Goal: Transaction & Acquisition: Obtain resource

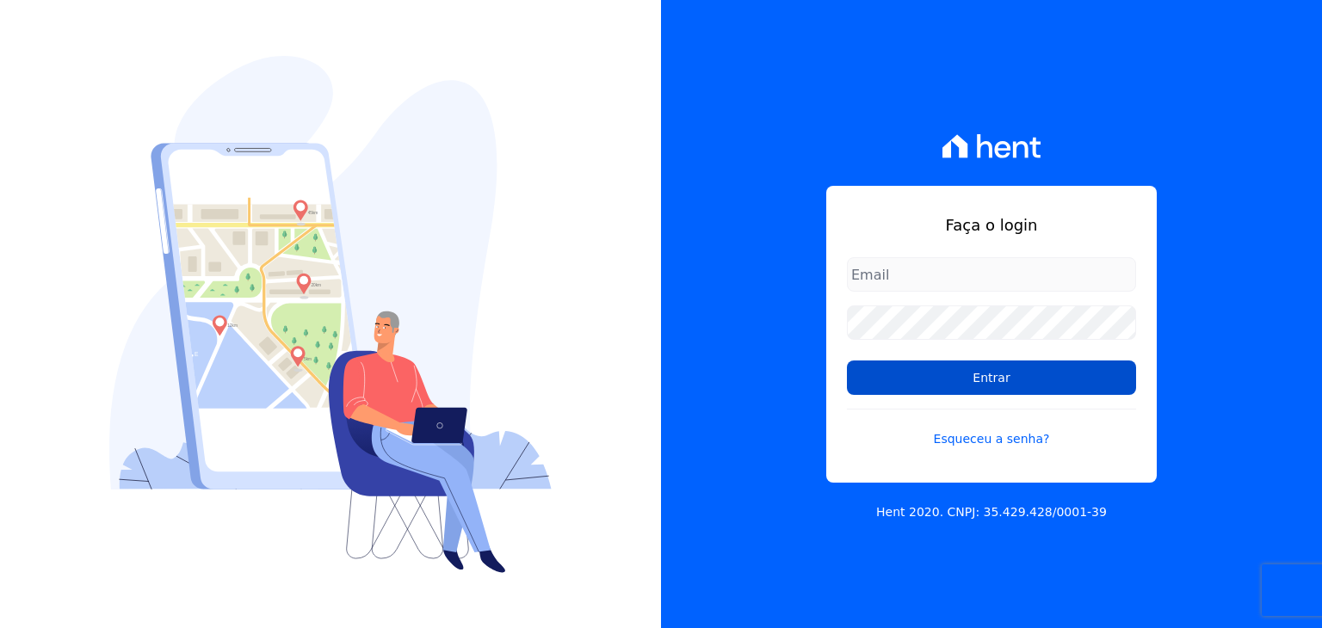
type input "[PERSON_NAME][EMAIL_ADDRESS][DOMAIN_NAME]"
click at [931, 369] on input "Entrar" at bounding box center [991, 378] width 289 height 34
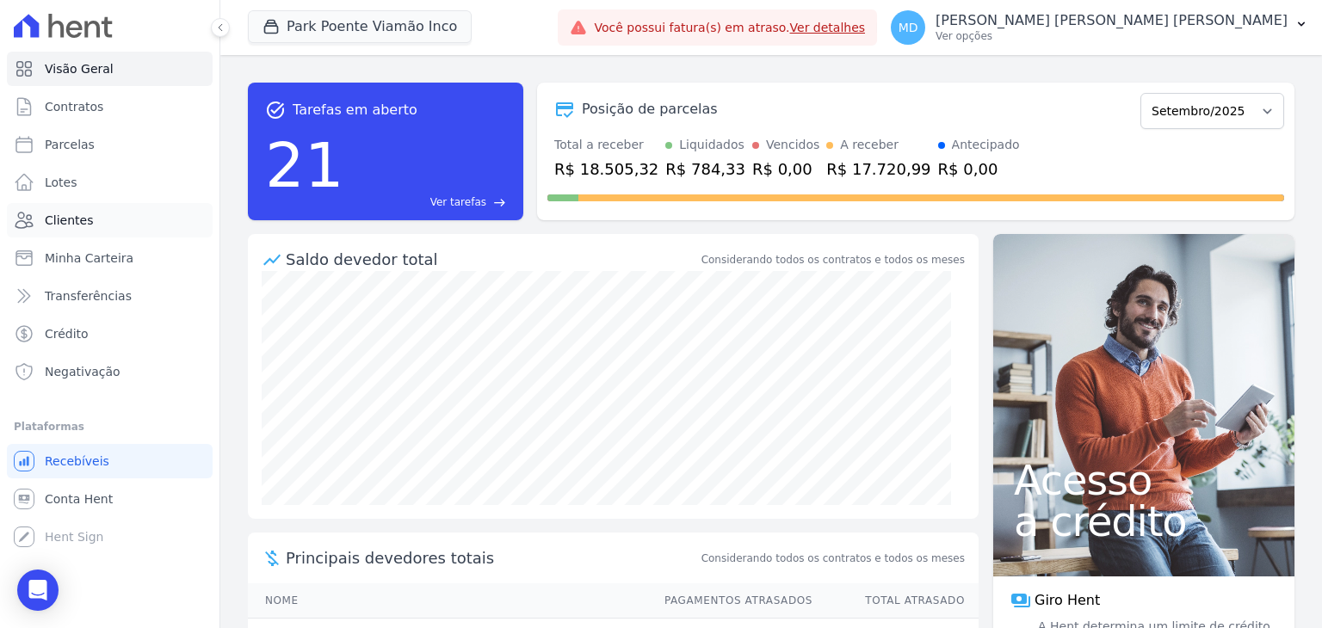
click at [92, 218] on link "Clientes" at bounding box center [110, 220] width 206 height 34
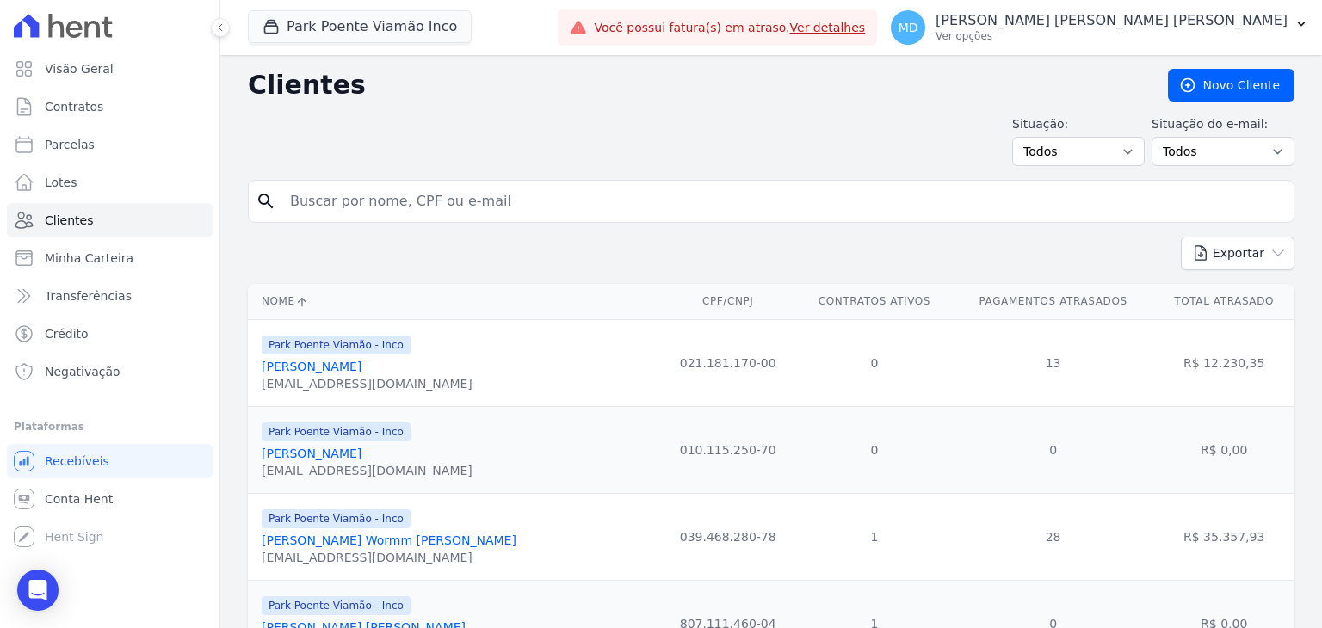
click at [338, 205] on input "search" at bounding box center [783, 201] width 1007 height 34
click at [368, 29] on button "Park Poente Viamão Inco" at bounding box center [360, 26] width 224 height 33
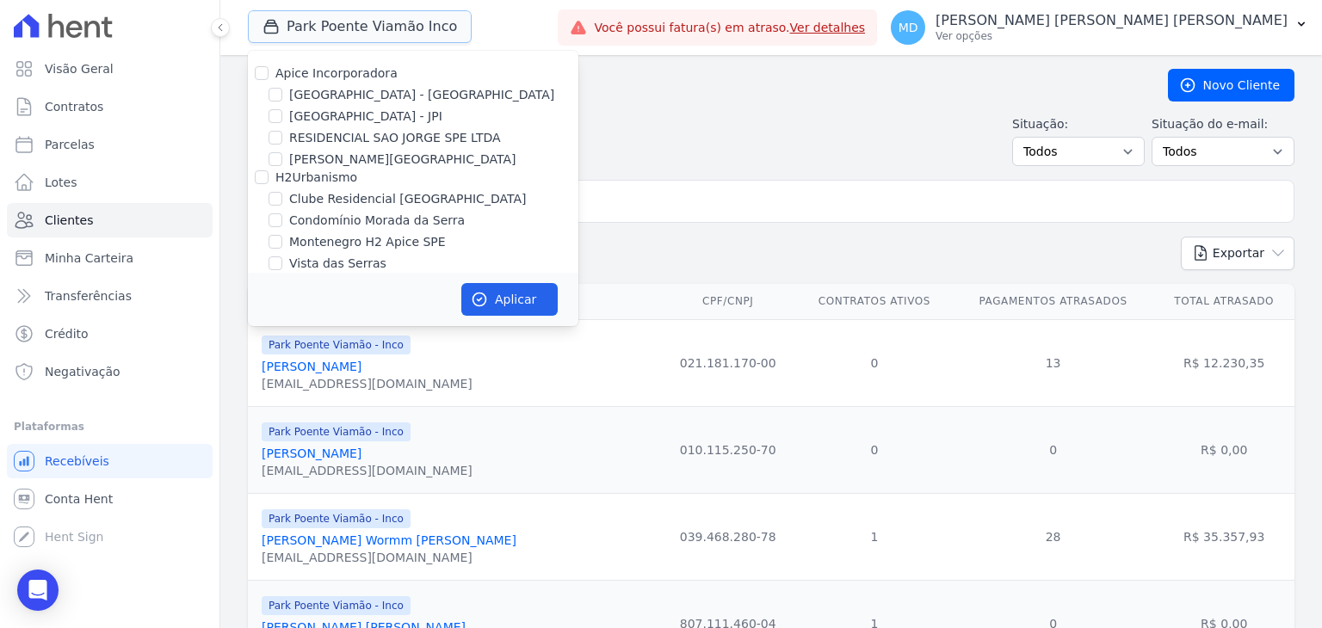
scroll to position [96, 0]
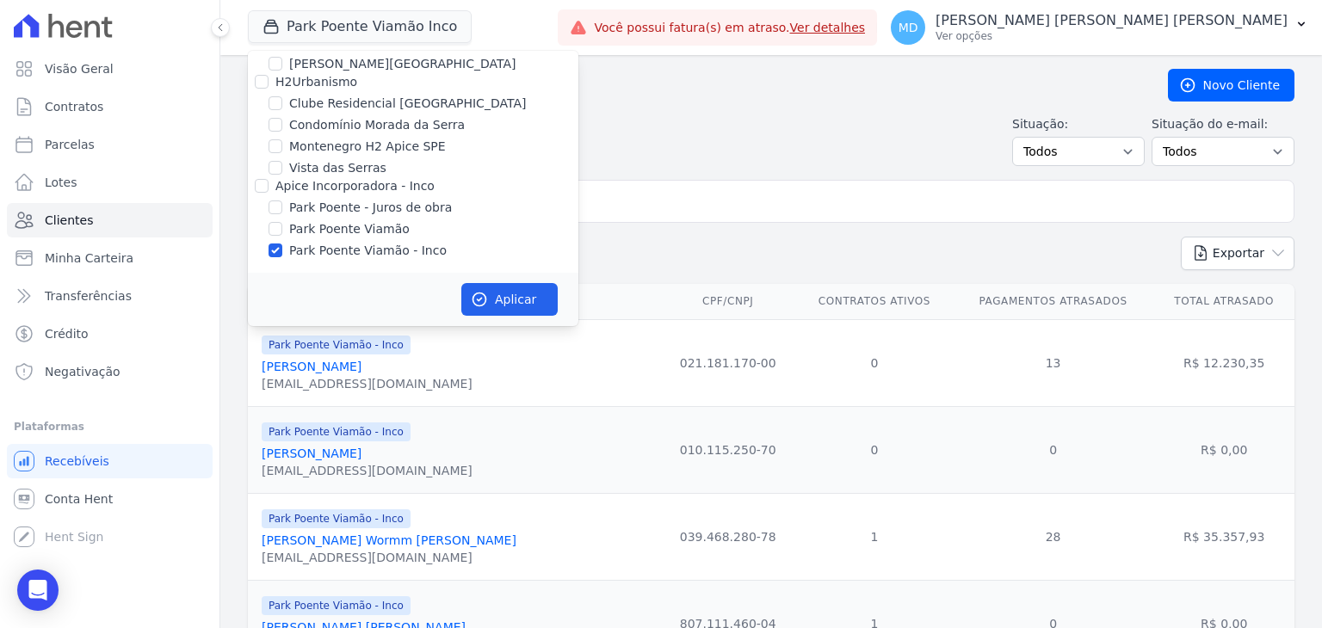
click at [324, 256] on label "Park Poente Viamão - Inco" at bounding box center [367, 251] width 157 height 18
click at [282, 256] on input "Park Poente Viamão - Inco" at bounding box center [275, 250] width 14 height 14
checkbox input "false"
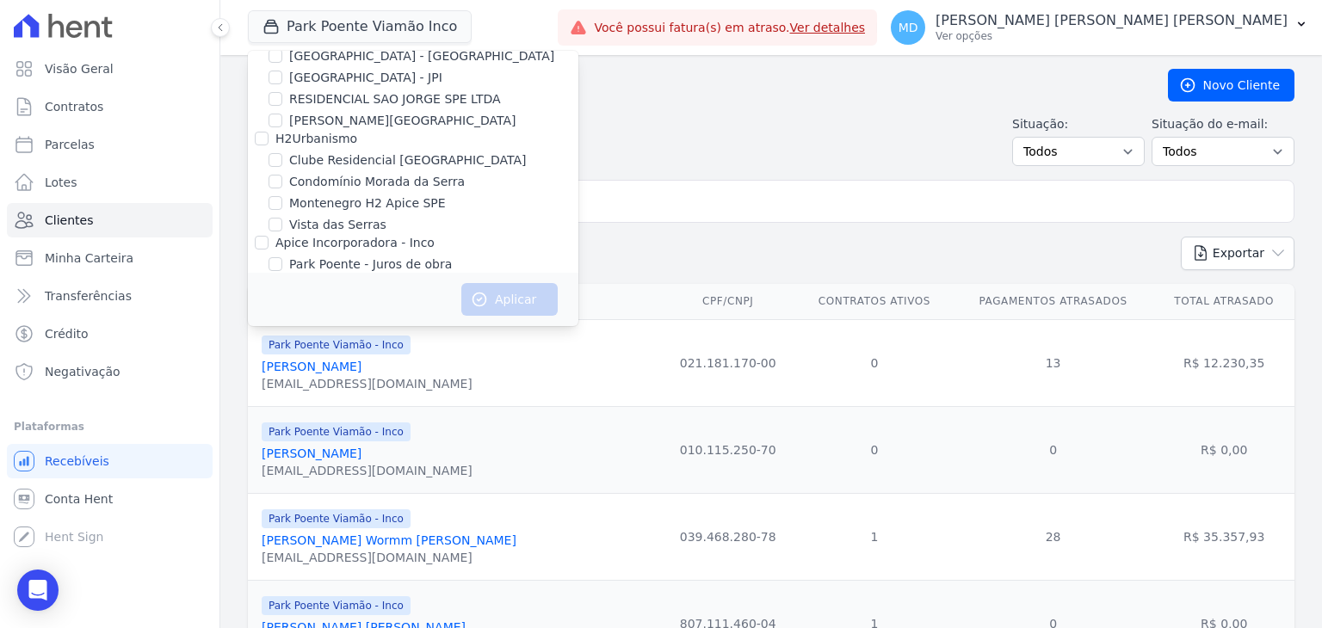
scroll to position [9, 0]
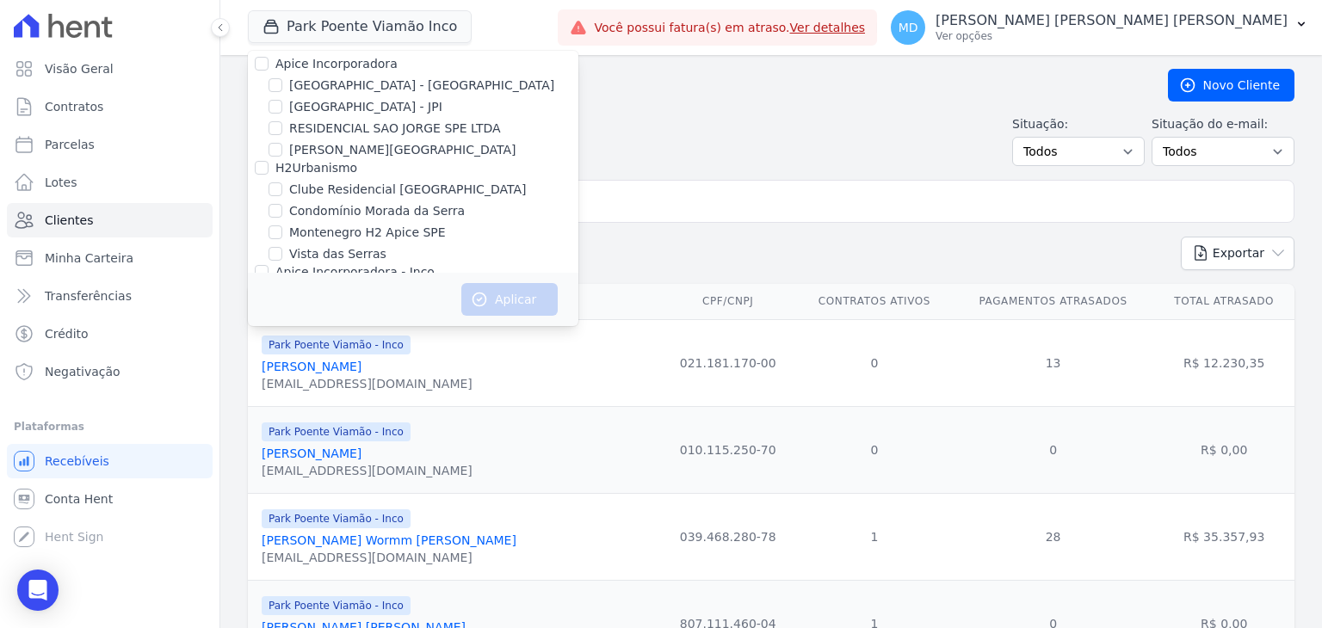
click at [378, 186] on label "Clube Residencial [GEOGRAPHIC_DATA]" at bounding box center [407, 190] width 237 height 18
click at [282, 186] on input "Clube Residencial [GEOGRAPHIC_DATA]" at bounding box center [275, 189] width 14 height 14
checkbox input "true"
click at [502, 296] on button "Aplicar" at bounding box center [509, 299] width 96 height 33
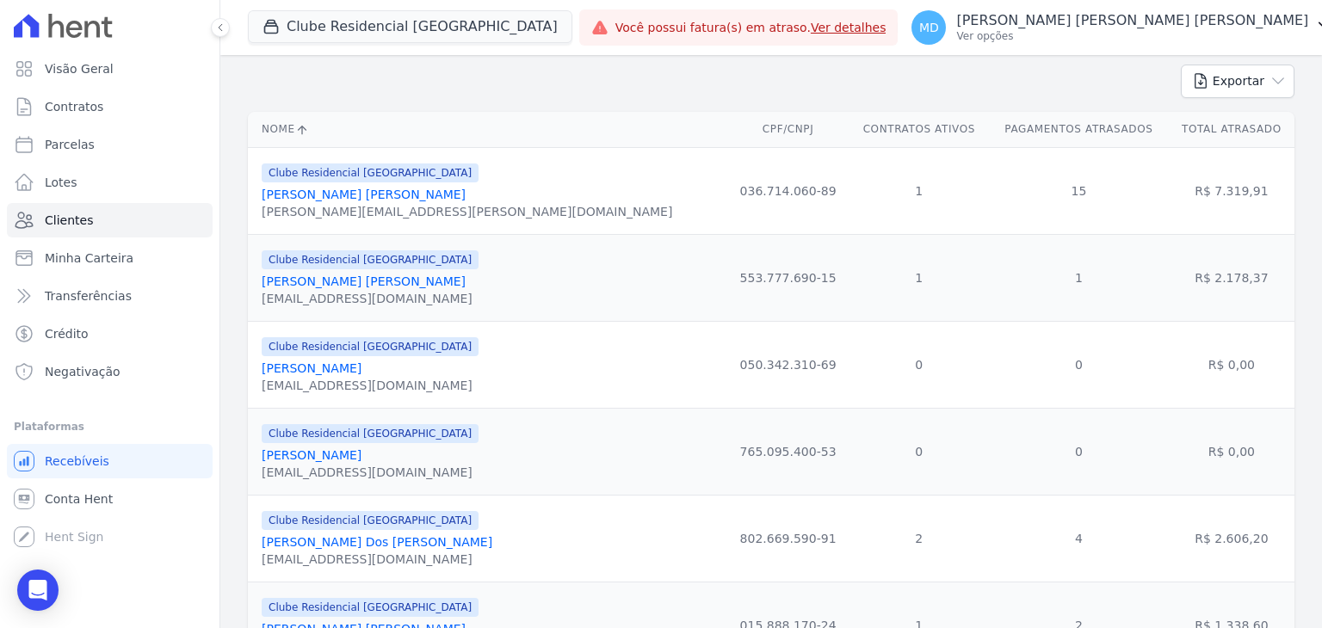
scroll to position [0, 0]
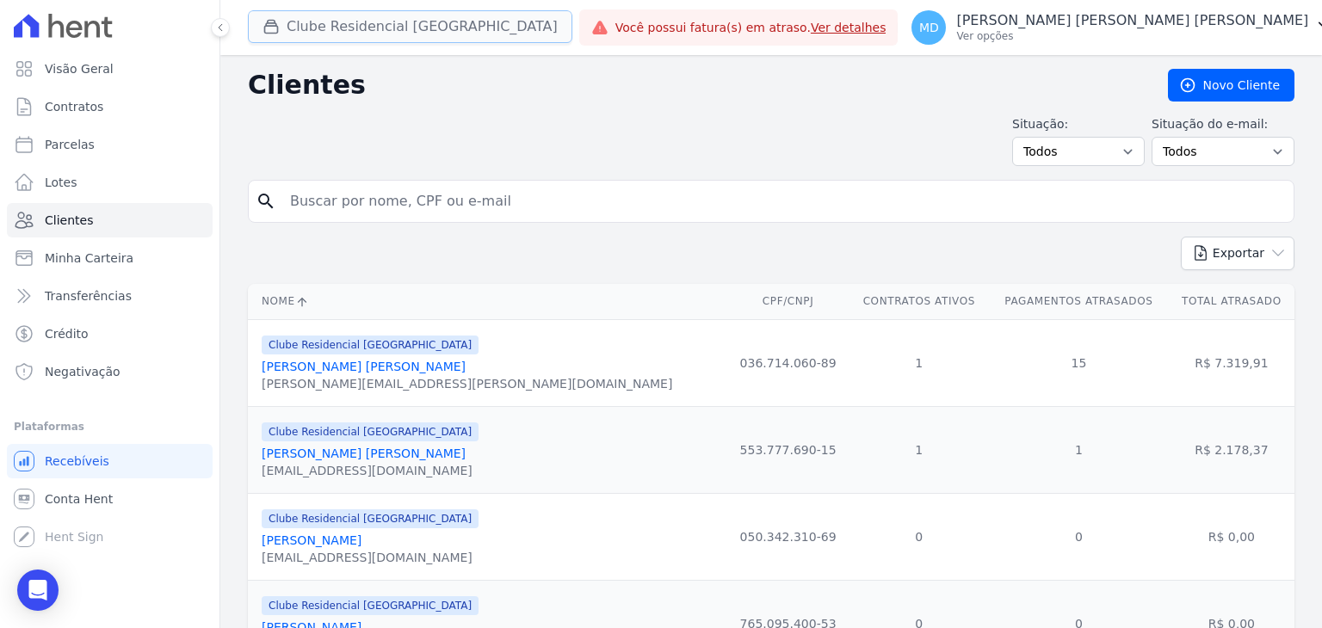
click at [334, 27] on button "Clube Residencial [GEOGRAPHIC_DATA]" at bounding box center [410, 26] width 324 height 33
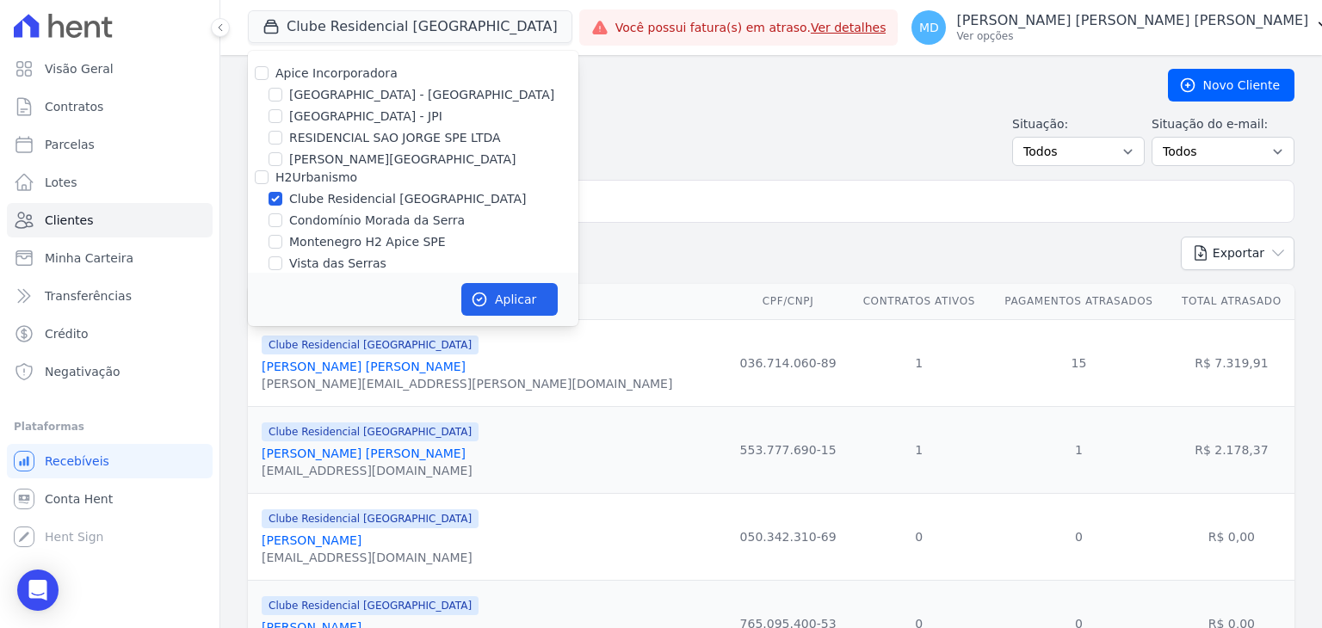
click at [391, 204] on label "Clube Residencial [GEOGRAPHIC_DATA]" at bounding box center [407, 199] width 237 height 18
click at [282, 204] on input "Clube Residencial [GEOGRAPHIC_DATA]" at bounding box center [275, 199] width 14 height 14
checkbox input "false"
click at [395, 163] on label "[PERSON_NAME][GEOGRAPHIC_DATA]" at bounding box center [402, 160] width 226 height 18
click at [282, 163] on input "[PERSON_NAME][GEOGRAPHIC_DATA]" at bounding box center [275, 159] width 14 height 14
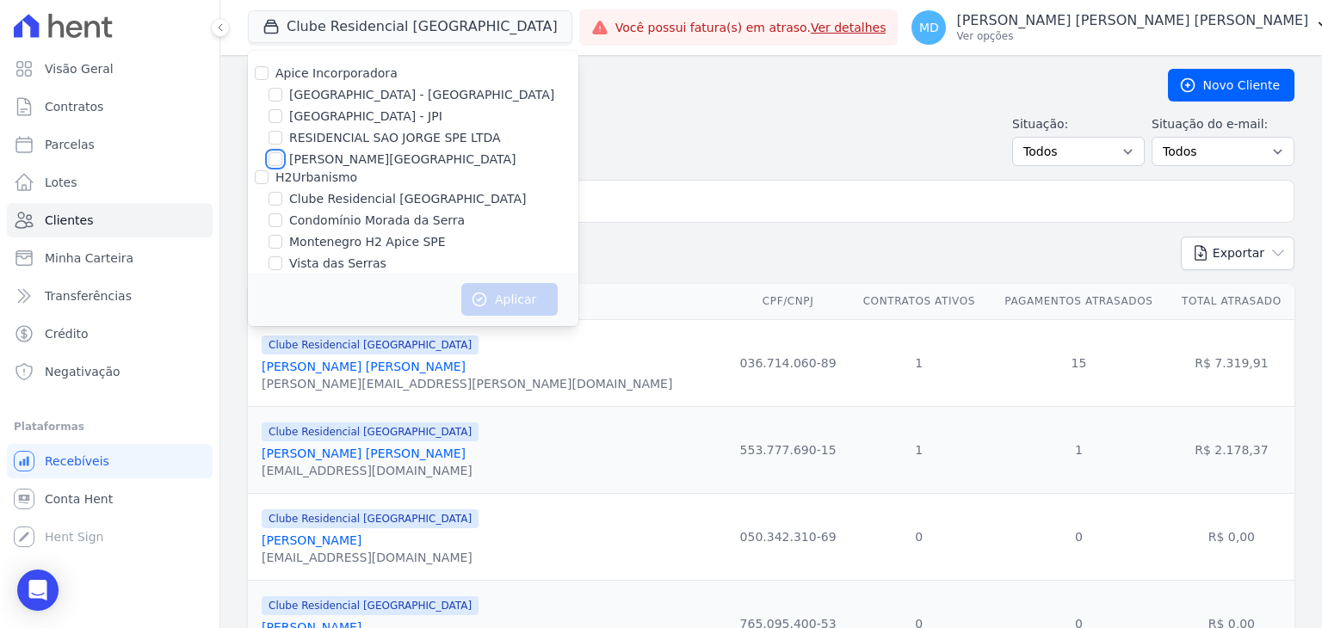
checkbox input "true"
click at [503, 300] on button "Aplicar" at bounding box center [509, 299] width 96 height 33
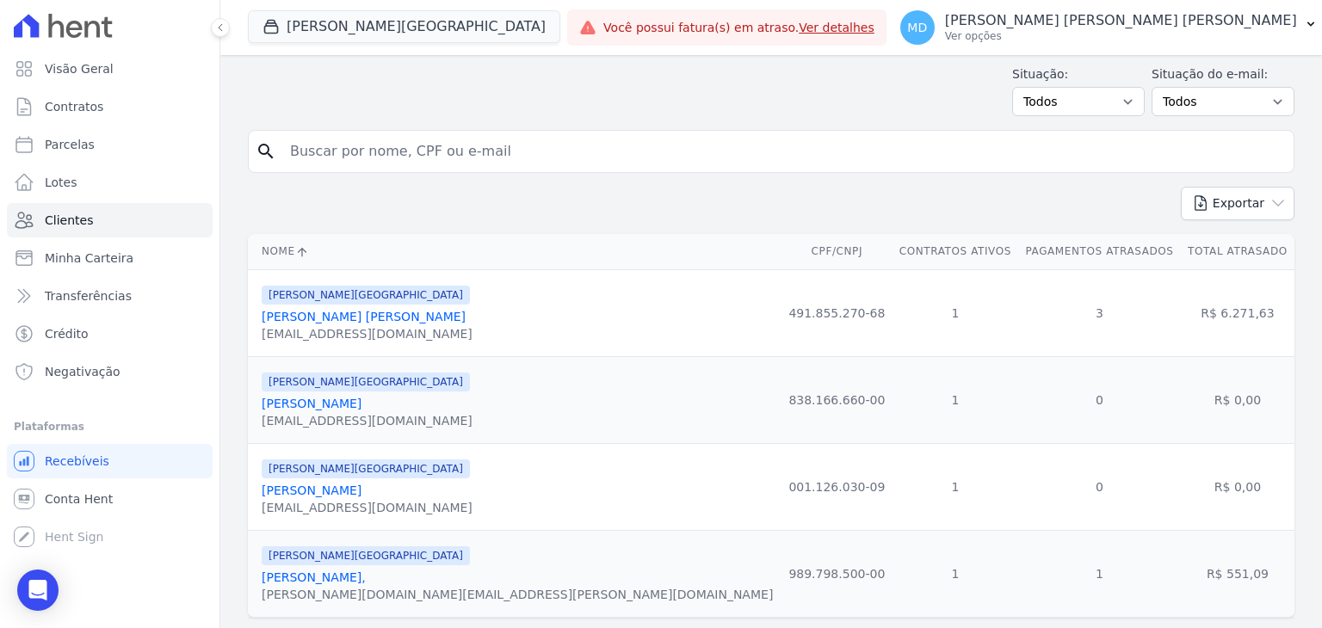
scroll to position [93, 0]
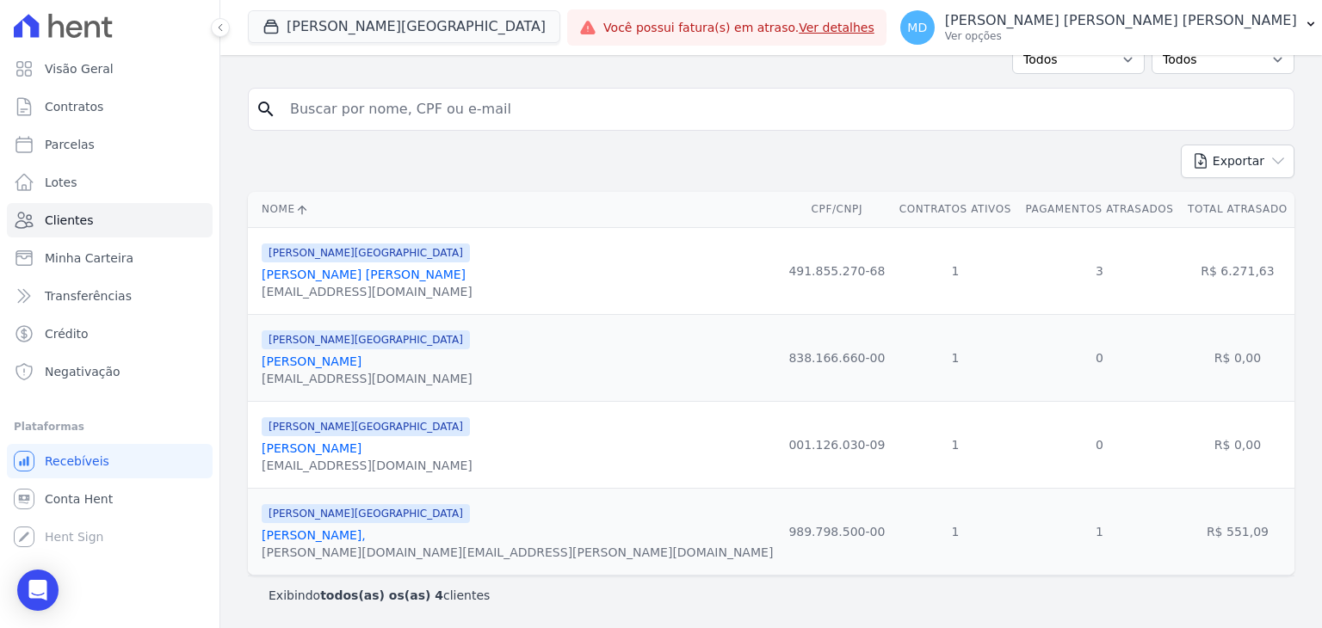
click at [358, 536] on link "[PERSON_NAME]," at bounding box center [314, 535] width 104 height 14
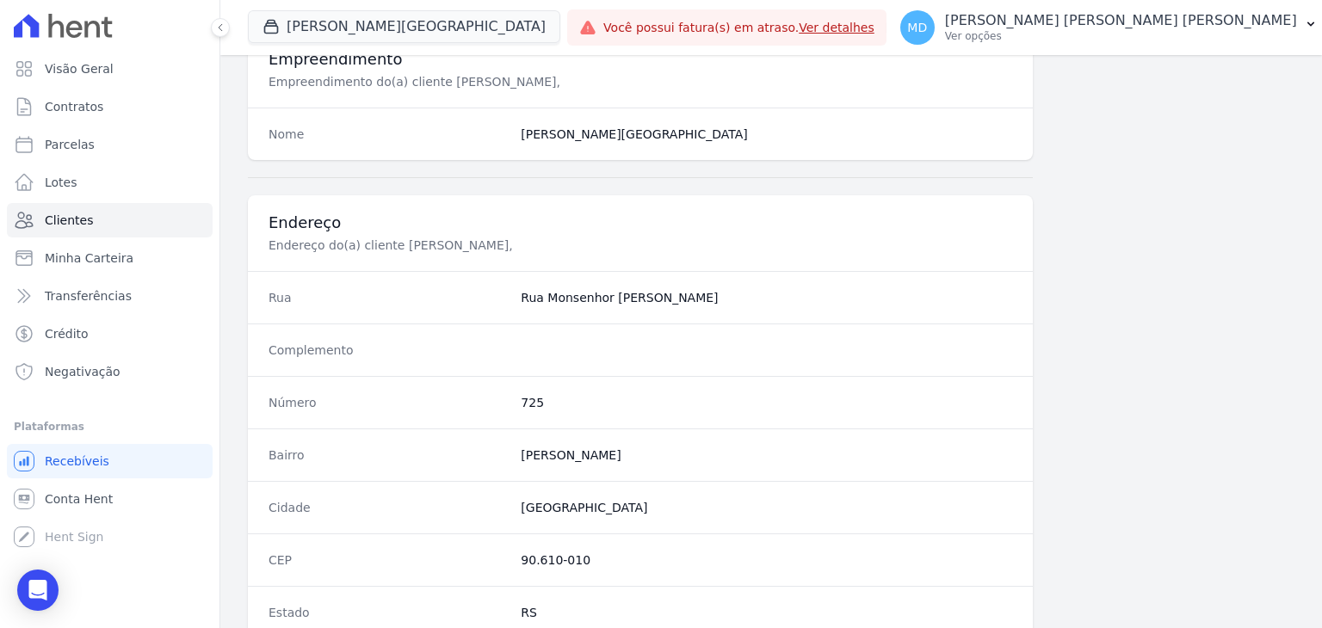
scroll to position [977, 0]
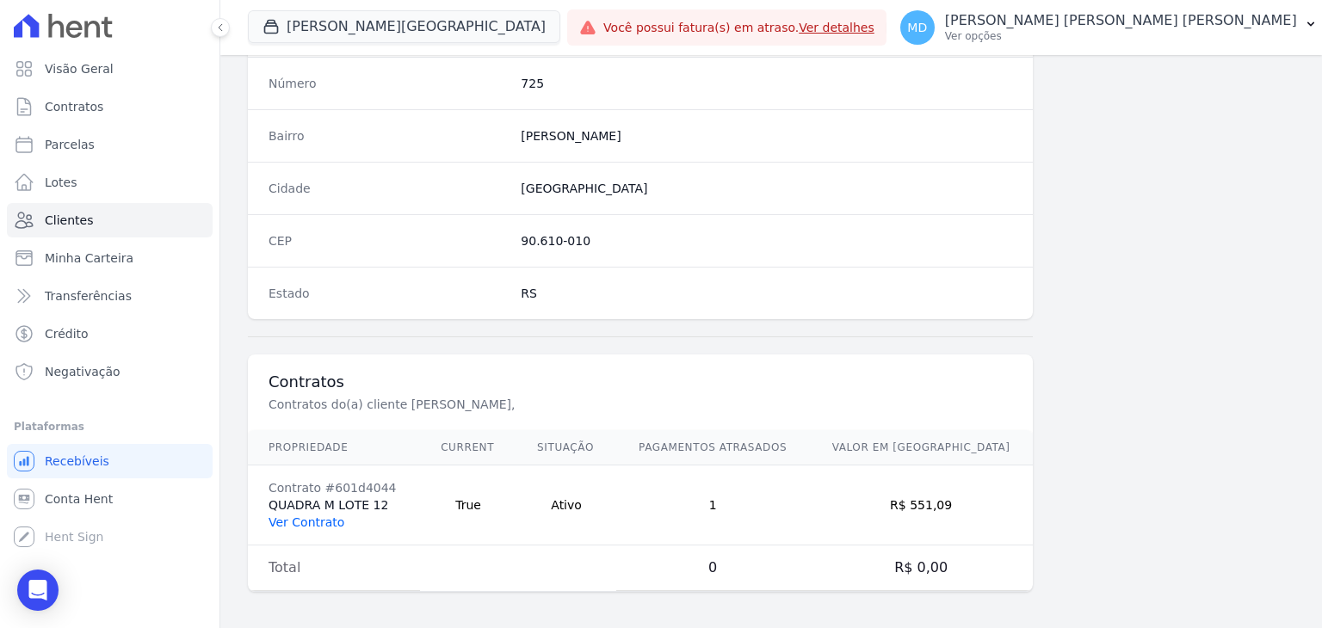
click at [331, 520] on link "Ver Contrato" at bounding box center [306, 522] width 76 height 14
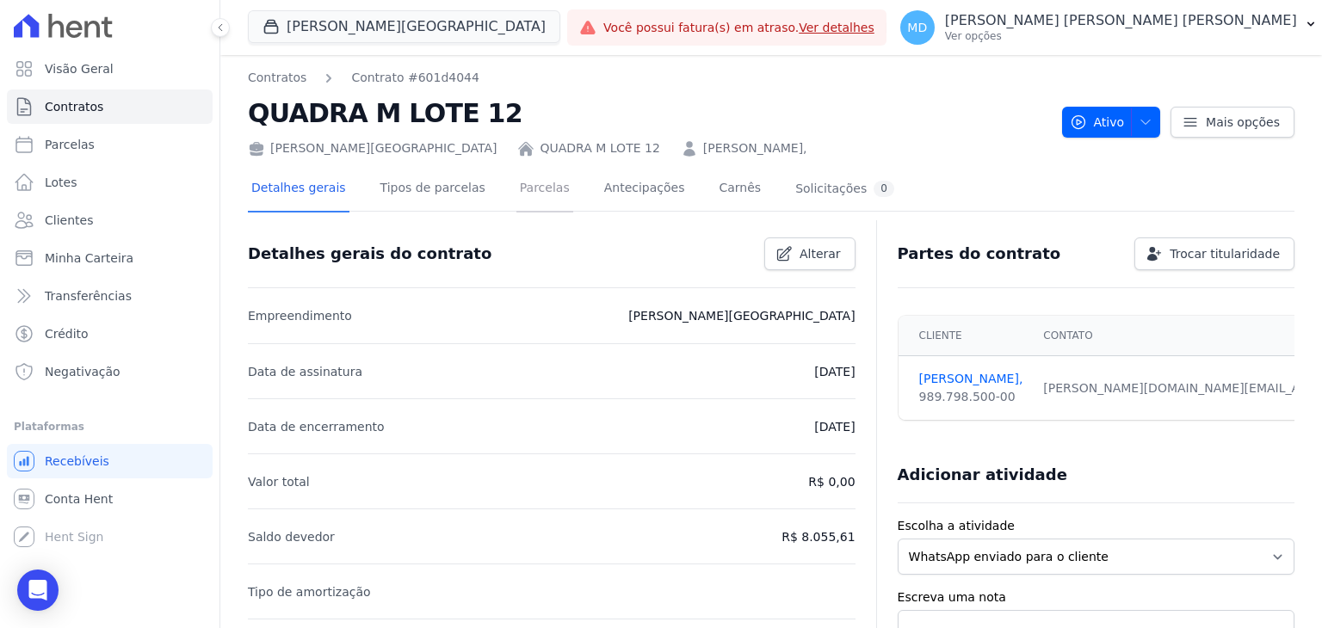
click at [516, 187] on link "Parcelas" at bounding box center [544, 190] width 57 height 46
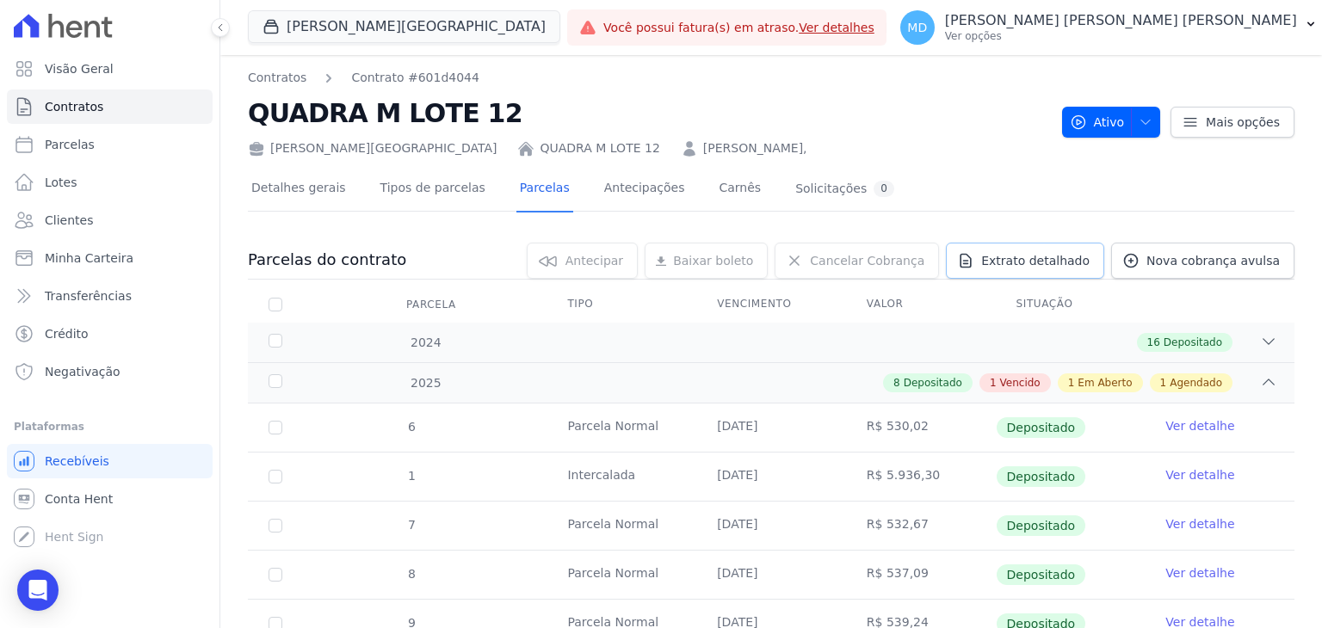
click at [1067, 274] on link "Extrato detalhado" at bounding box center [1025, 261] width 158 height 36
click at [1264, 265] on span "Exportar PDF" at bounding box center [1266, 261] width 90 height 17
